Goal: Information Seeking & Learning: Learn about a topic

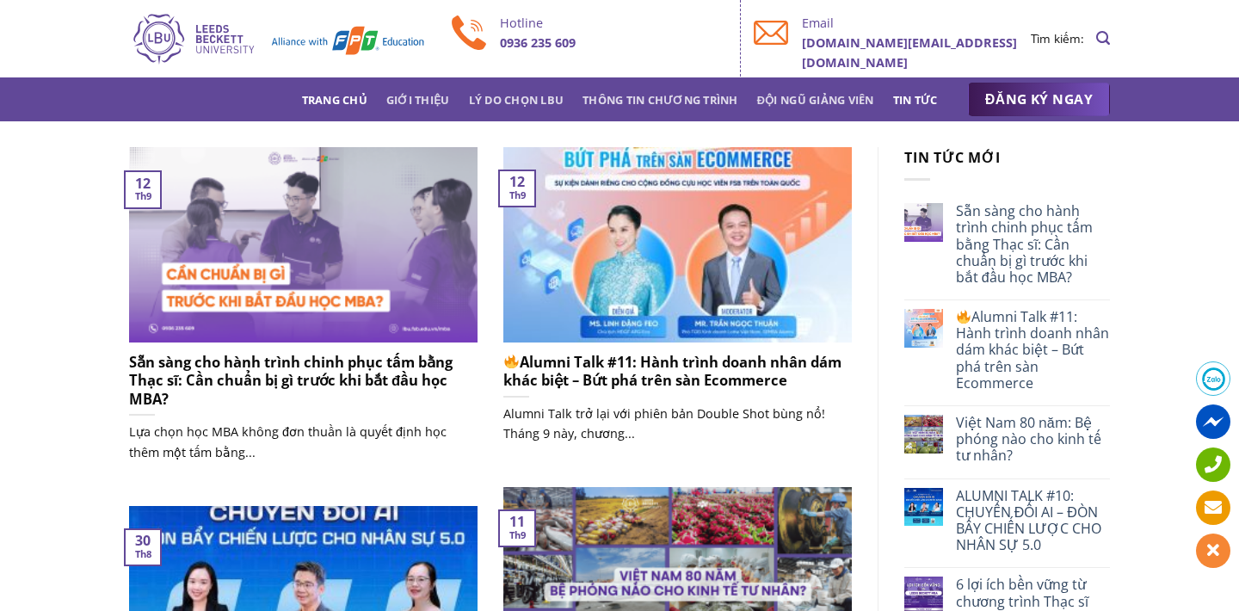
click at [326, 110] on link "Trang chủ" at bounding box center [334, 99] width 65 height 31
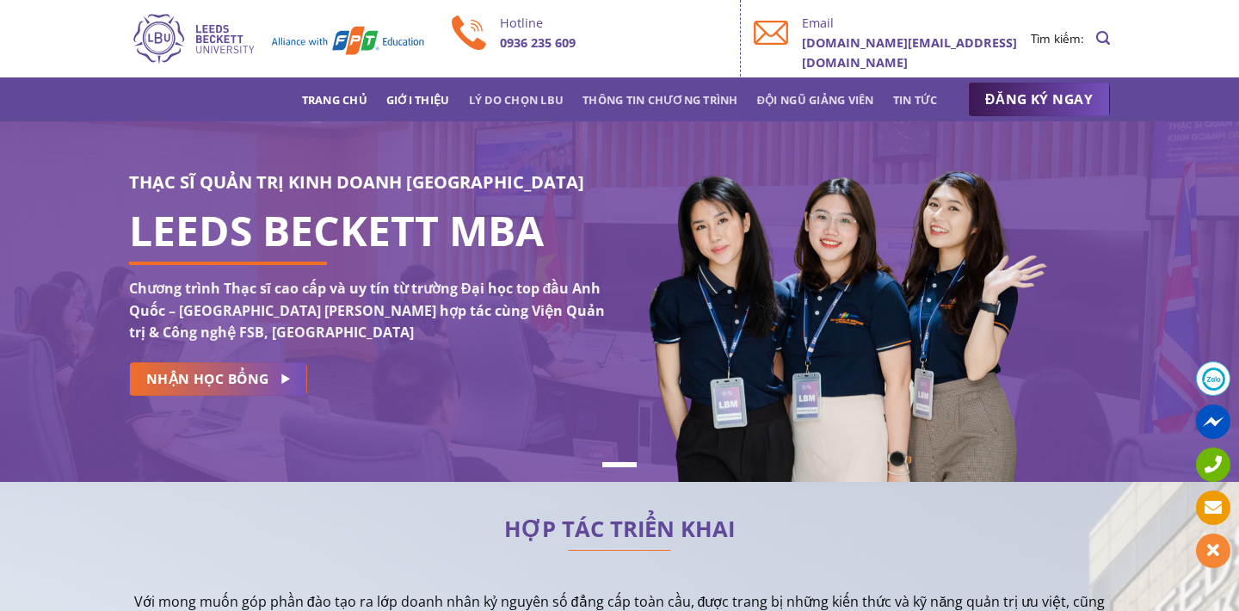
click at [405, 97] on link "Giới thiệu" at bounding box center [418, 99] width 64 height 31
click at [418, 92] on link "Giới thiệu" at bounding box center [418, 99] width 64 height 31
click at [906, 106] on link "Tin tức" at bounding box center [915, 99] width 45 height 31
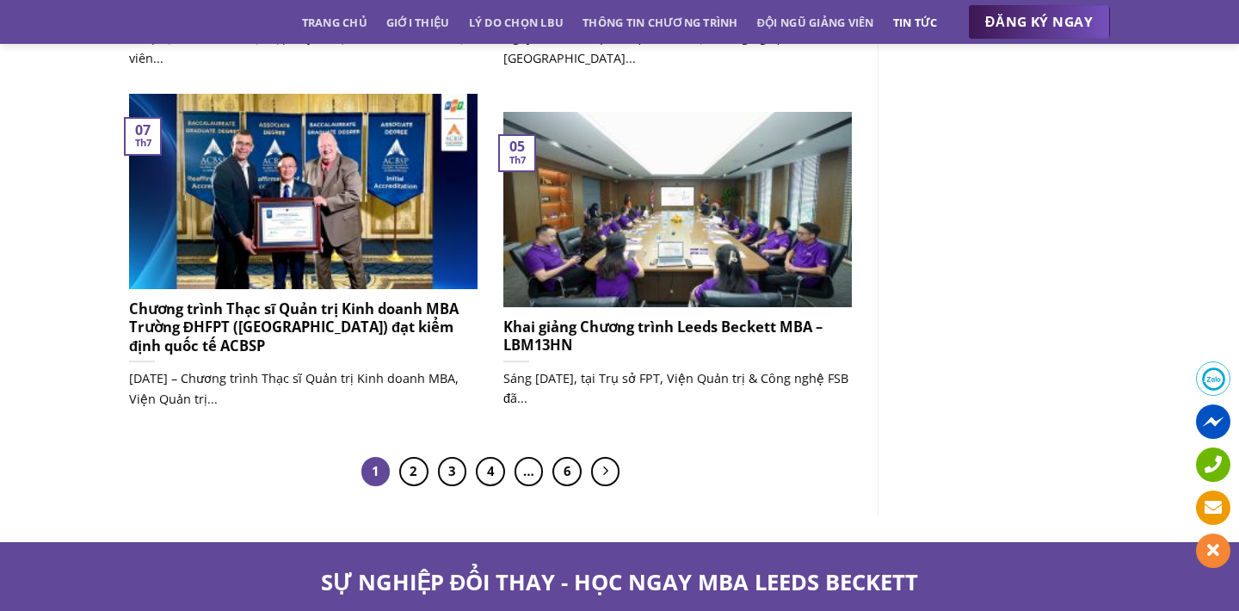
scroll to position [1587, 0]
